Goal: Information Seeking & Learning: Learn about a topic

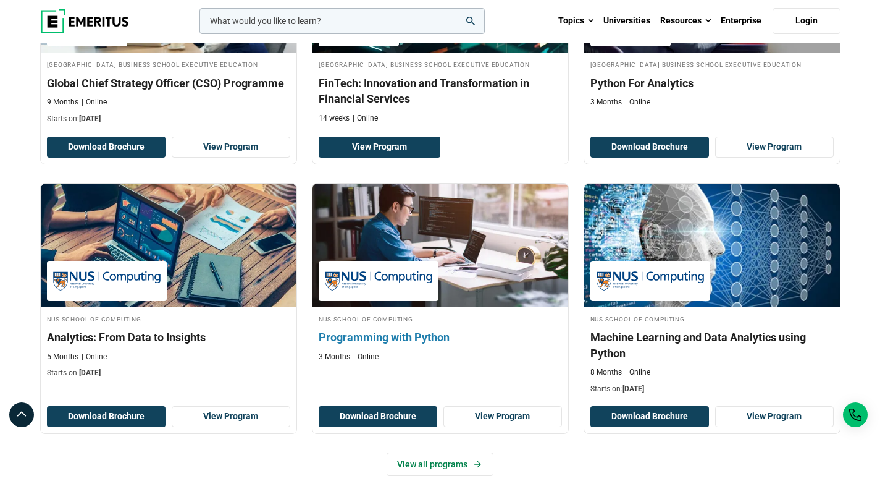
scroll to position [432, 0]
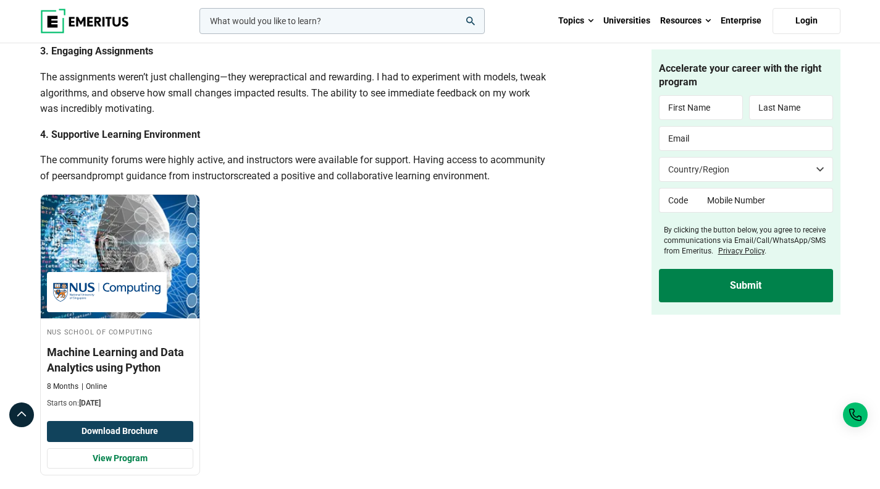
scroll to position [1297, 0]
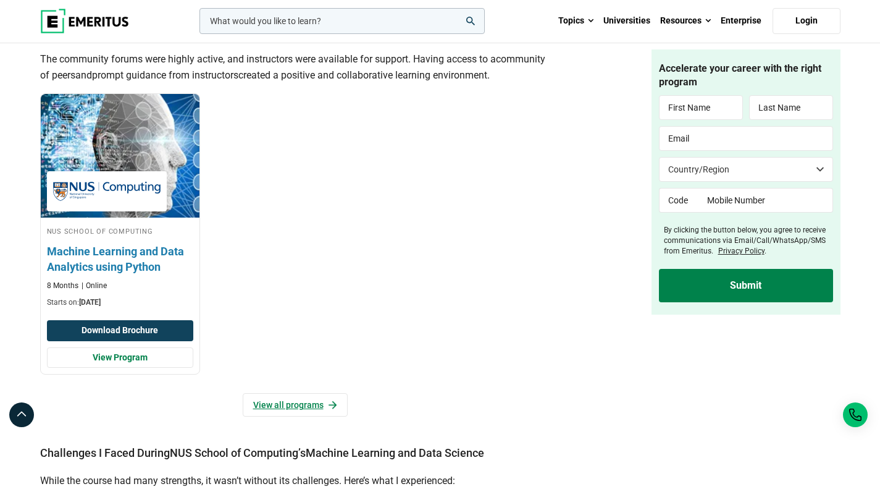
click at [127, 274] on h3 "Machine Learning and Data Analytics using Python" at bounding box center [120, 258] width 146 height 31
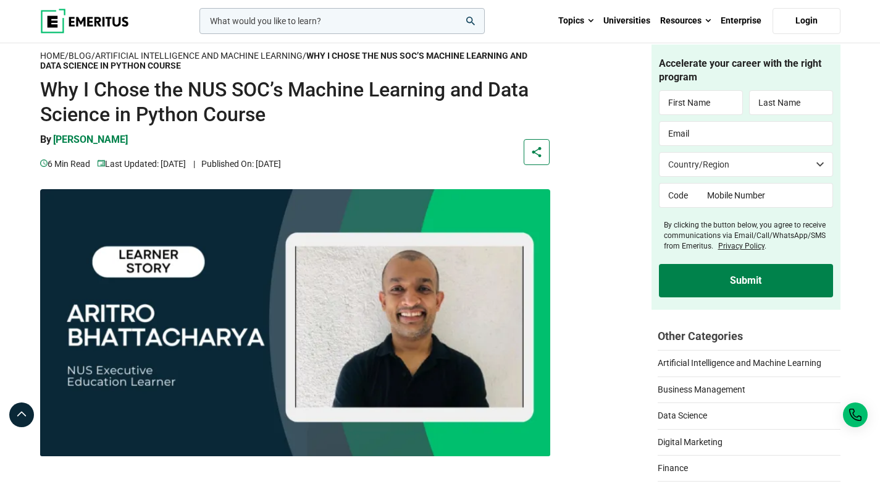
scroll to position [0, 0]
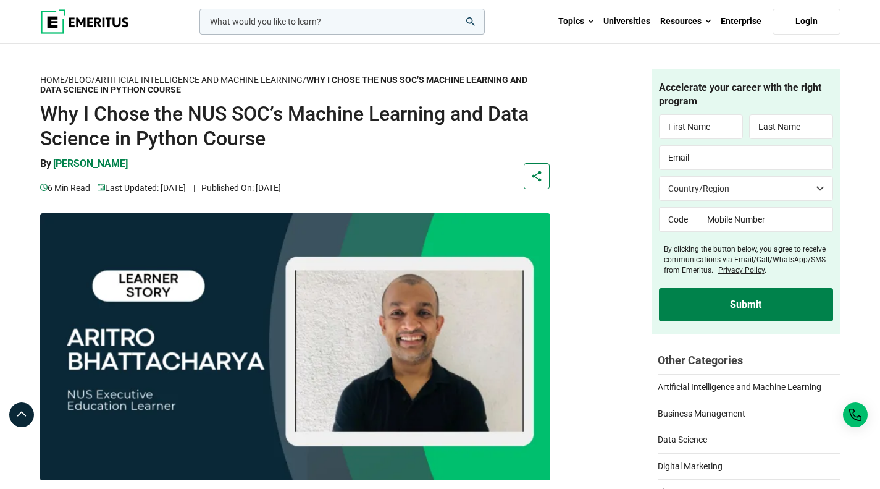
click at [83, 27] on img at bounding box center [84, 21] width 89 height 25
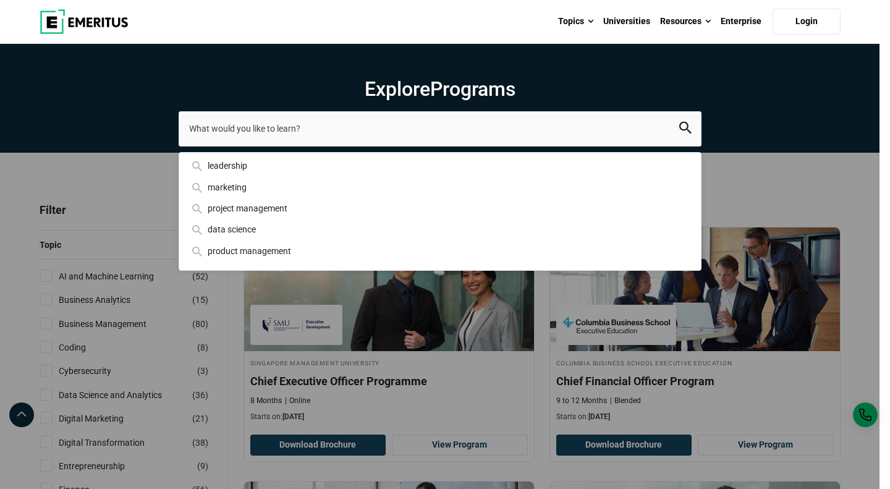
click at [179, 146] on div "leadership marketing project management data science product management" at bounding box center [440, 128] width 523 height 35
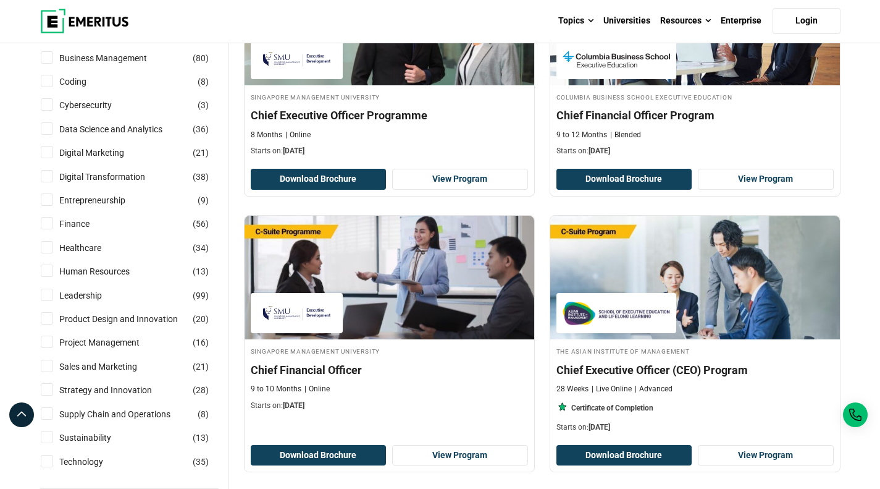
scroll to position [185, 0]
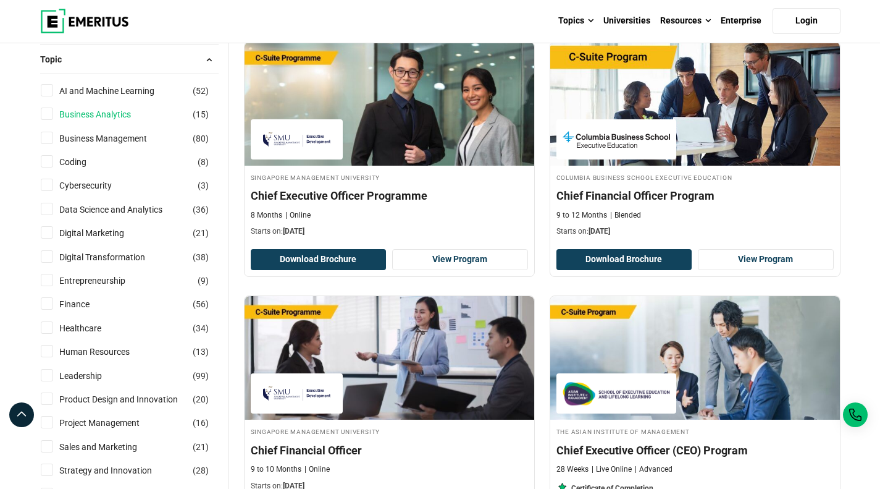
click at [90, 111] on link "Business Analytics" at bounding box center [107, 114] width 96 height 14
checkbox input "true"
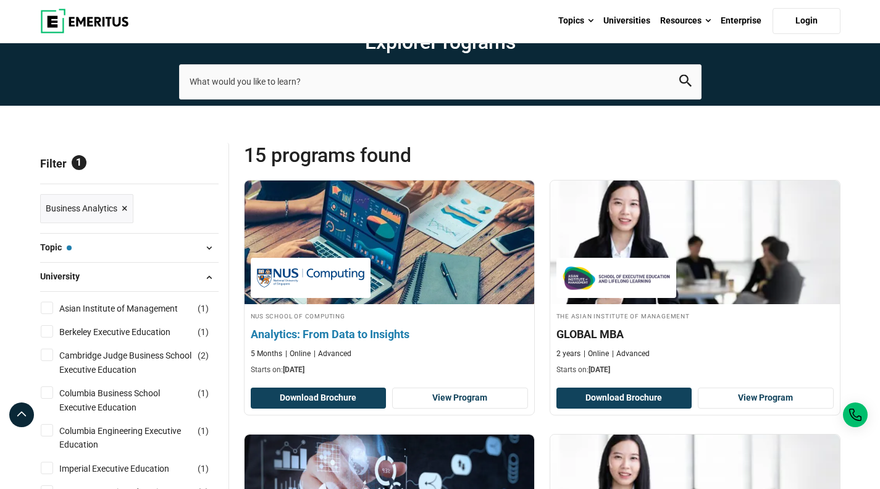
scroll to position [62, 0]
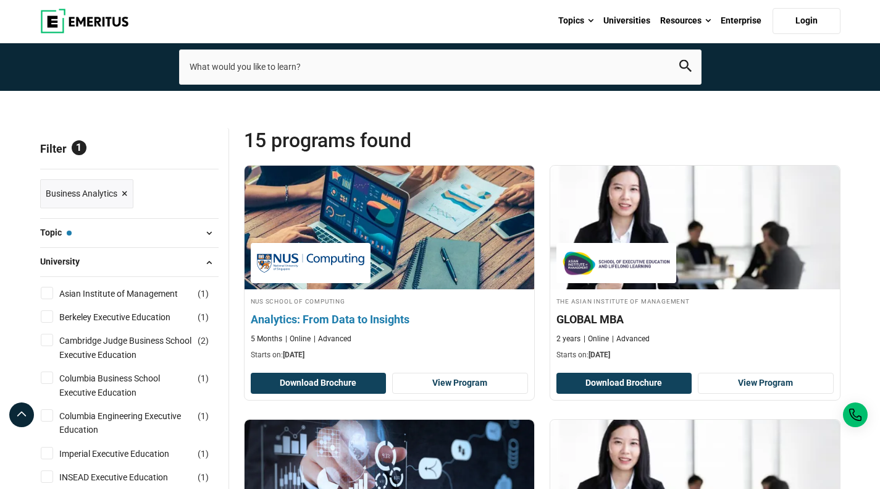
click at [375, 316] on h4 "Analytics: From Data to Insights" at bounding box center [389, 318] width 277 height 15
